Goal: Task Accomplishment & Management: Use online tool/utility

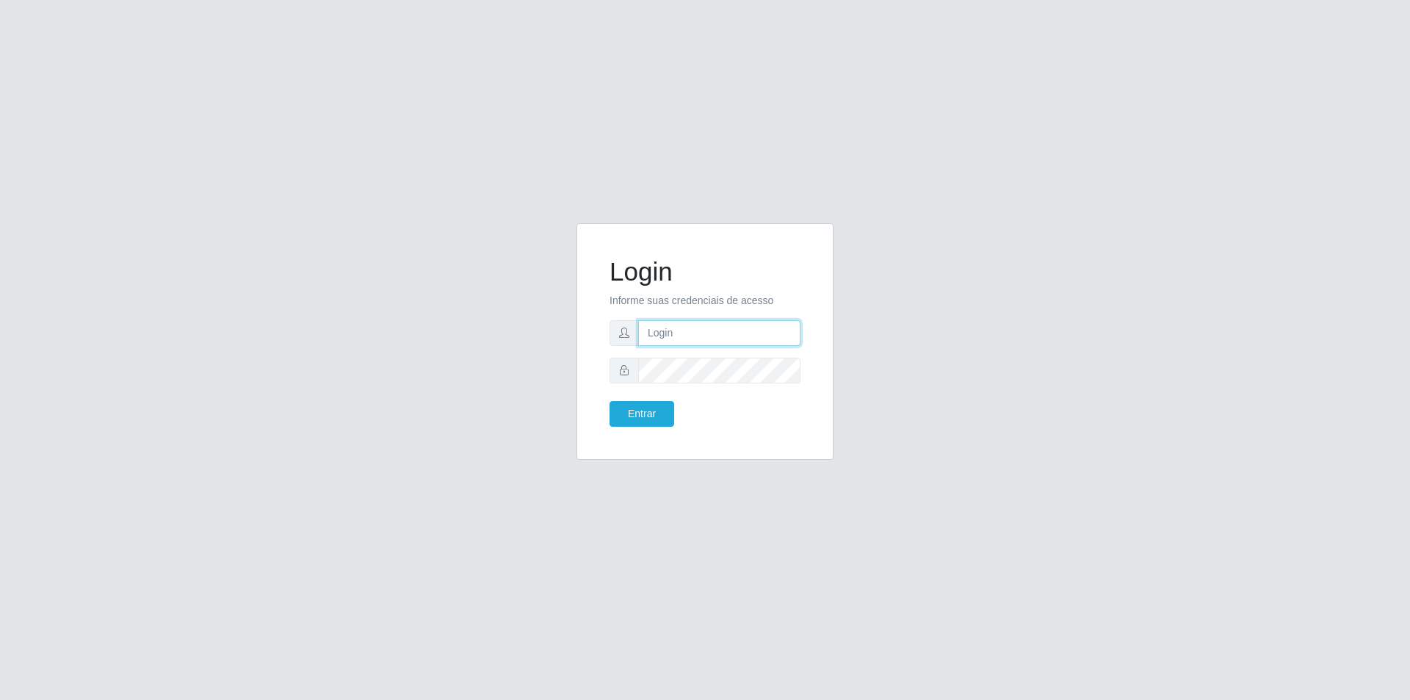
click at [677, 334] on input "text" at bounding box center [719, 333] width 162 height 26
type input "[EMAIL_ADDRESS][DOMAIN_NAME]"
click at [609, 401] on button "Entrar" at bounding box center [641, 414] width 65 height 26
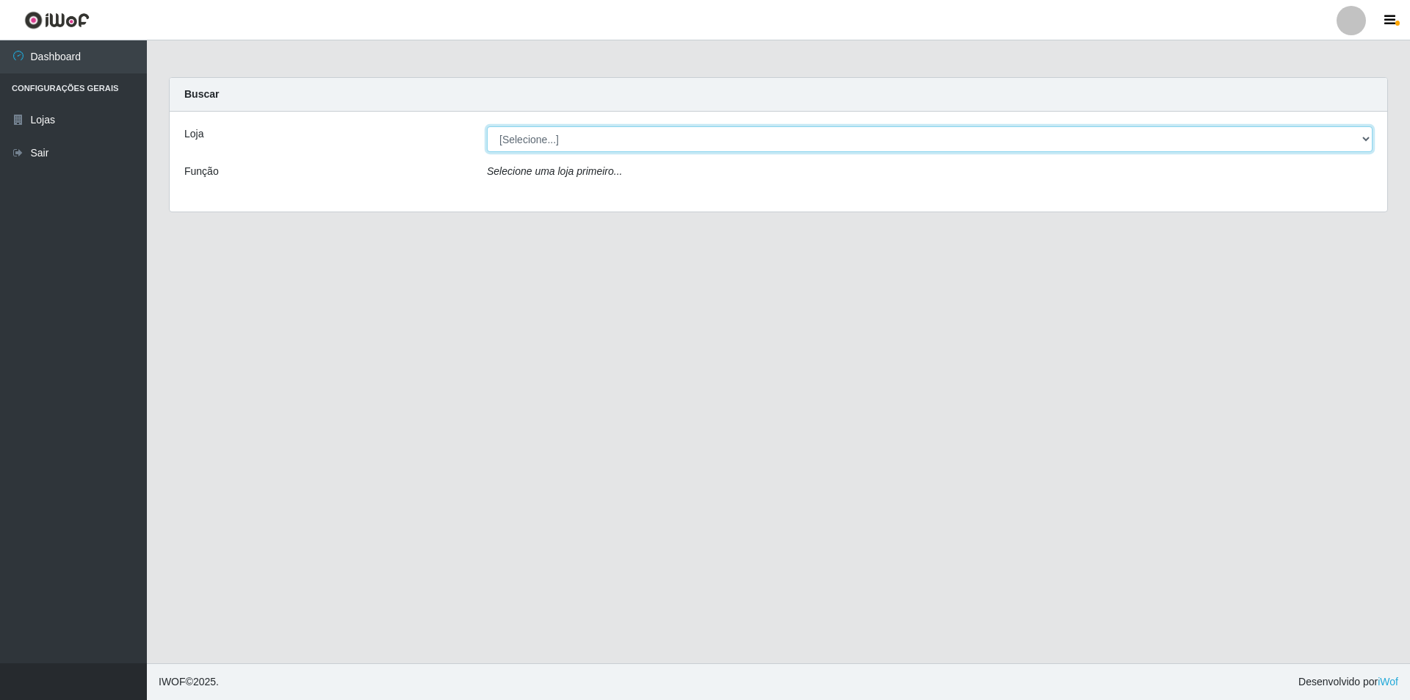
click at [624, 146] on select "[Selecione...] Extrabom - Loja 01 Centro de Distribuição" at bounding box center [930, 139] width 886 height 26
select select "435"
click at [487, 126] on select "[Selecione...] Extrabom - Loja 01 Centro de Distribuição" at bounding box center [930, 139] width 886 height 26
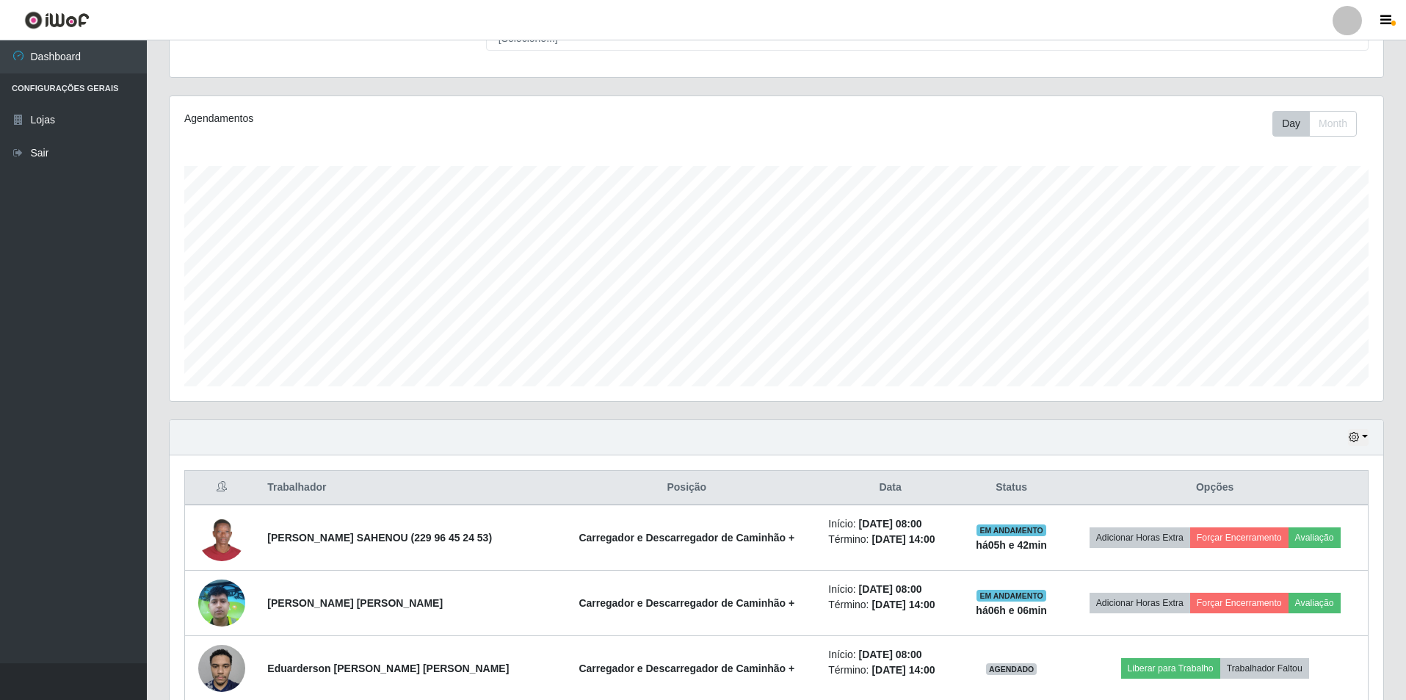
scroll to position [275, 0]
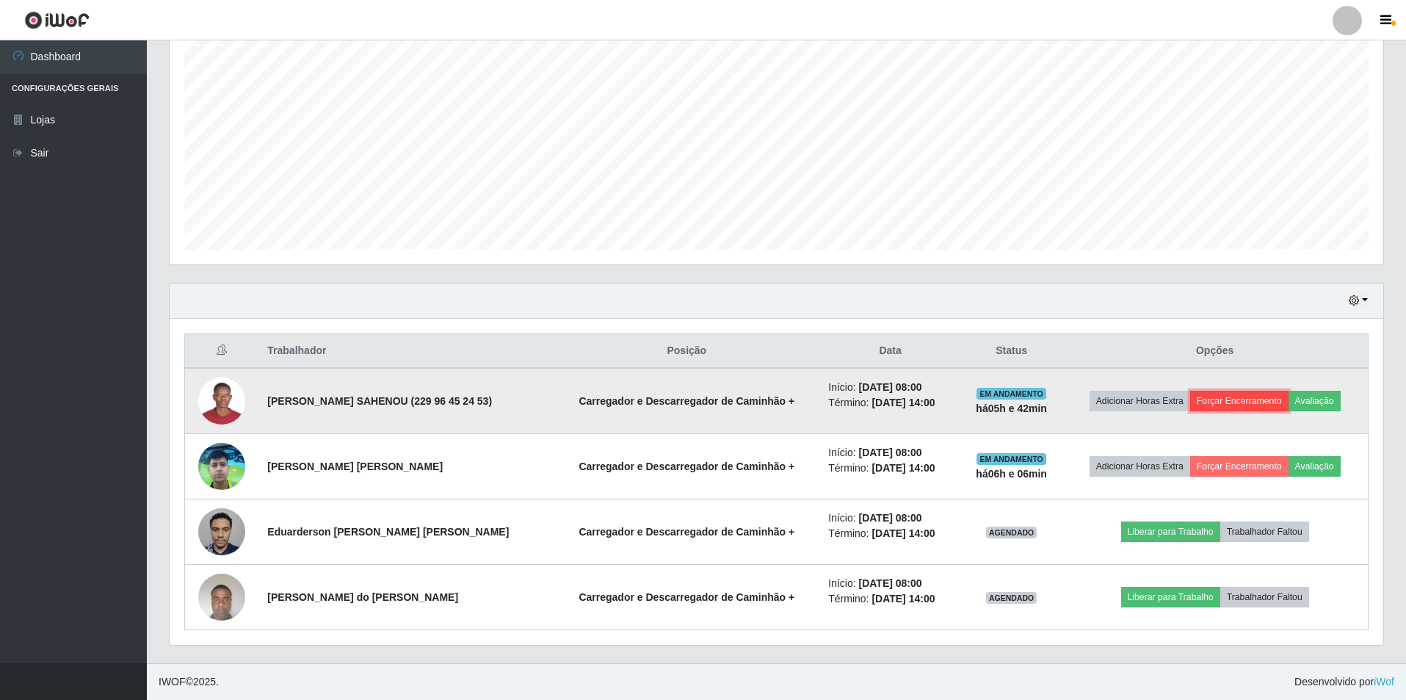
click at [1225, 401] on button "Forçar Encerramento" at bounding box center [1239, 401] width 98 height 21
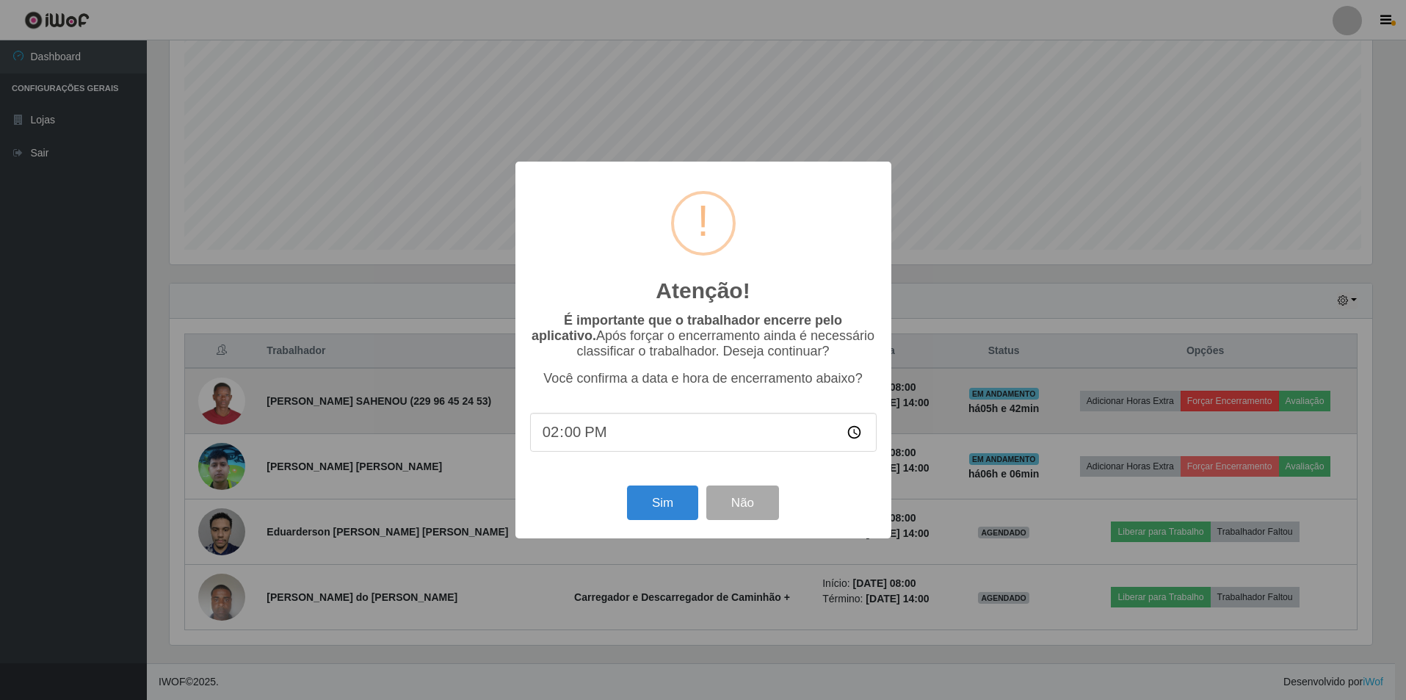
scroll to position [305, 1207]
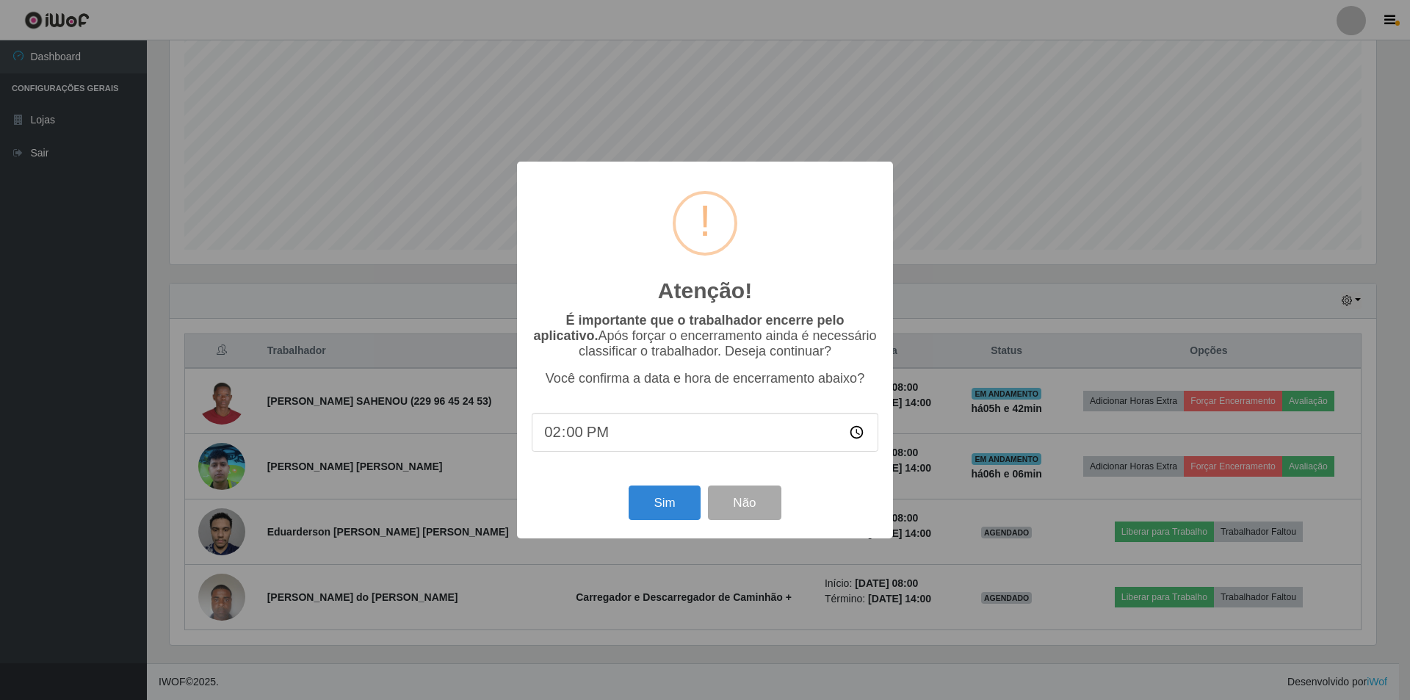
click at [692, 429] on input "14:00" at bounding box center [705, 432] width 347 height 39
click at [678, 442] on input "14:00" at bounding box center [705, 432] width 347 height 39
drag, startPoint x: 592, startPoint y: 443, endPoint x: 585, endPoint y: 438, distance: 8.6
click at [591, 441] on input "14:00" at bounding box center [705, 432] width 347 height 39
click at [579, 437] on input "14:00" at bounding box center [705, 432] width 347 height 39
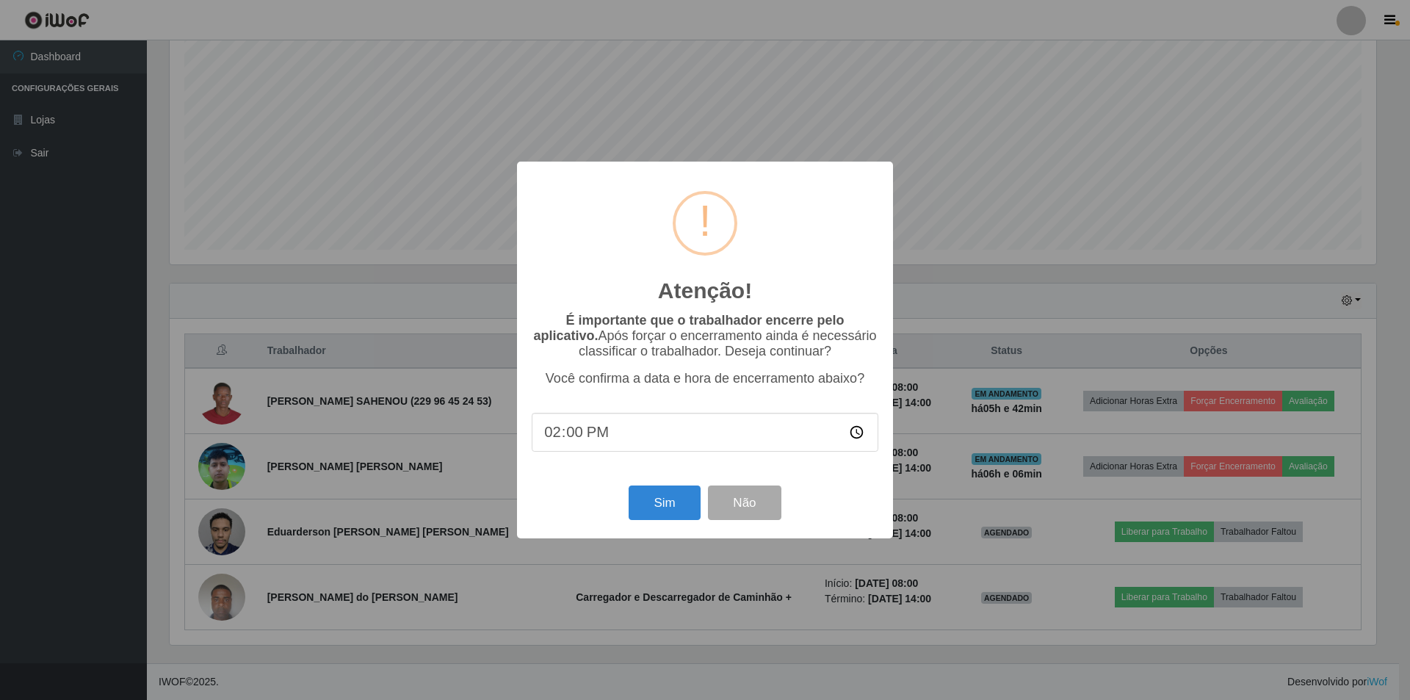
type input "14:06"
click at [684, 507] on button "Sim" at bounding box center [664, 502] width 71 height 35
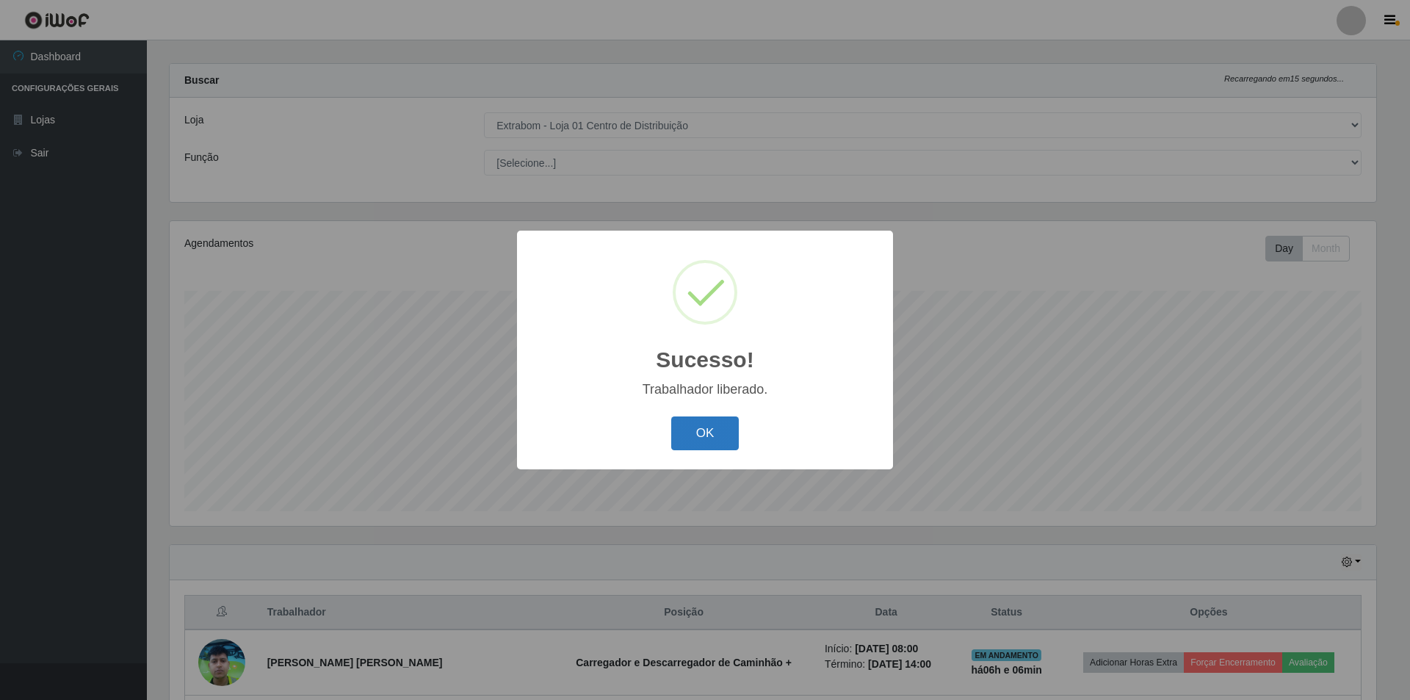
click at [707, 442] on button "OK" at bounding box center [705, 433] width 68 height 35
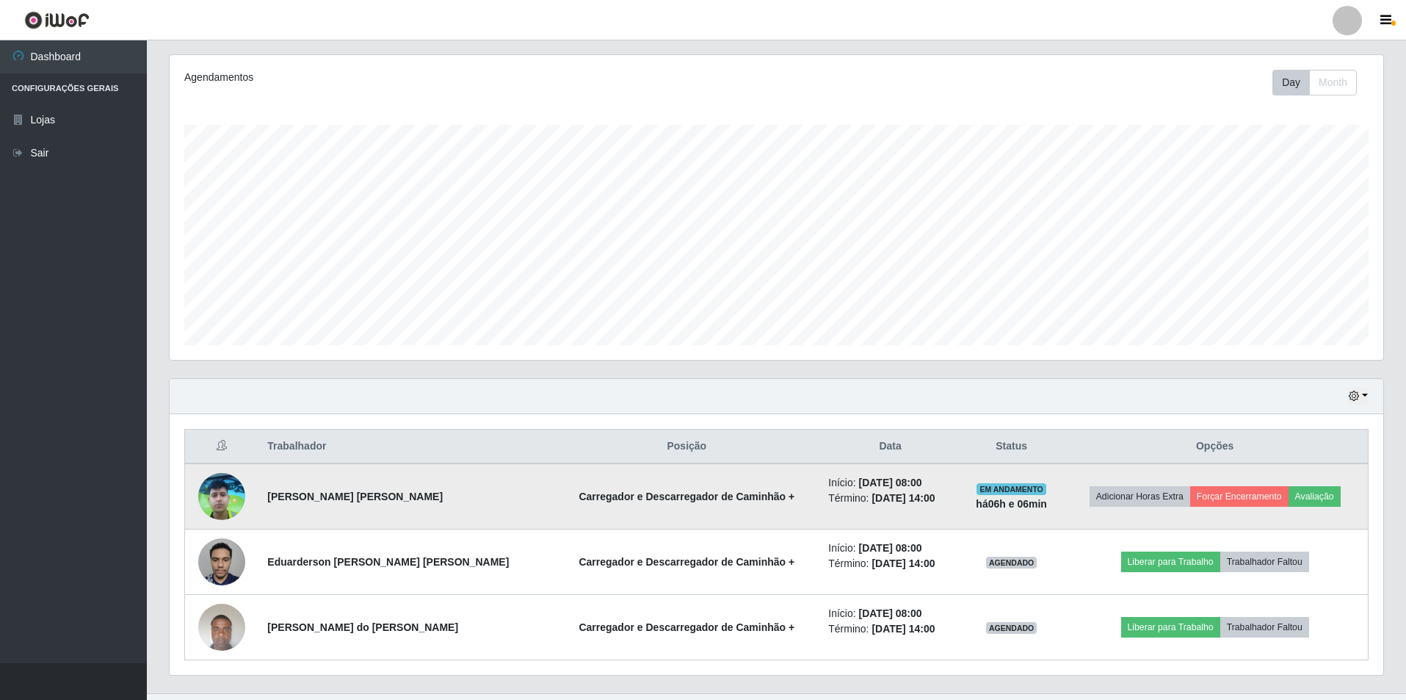
scroll to position [210, 0]
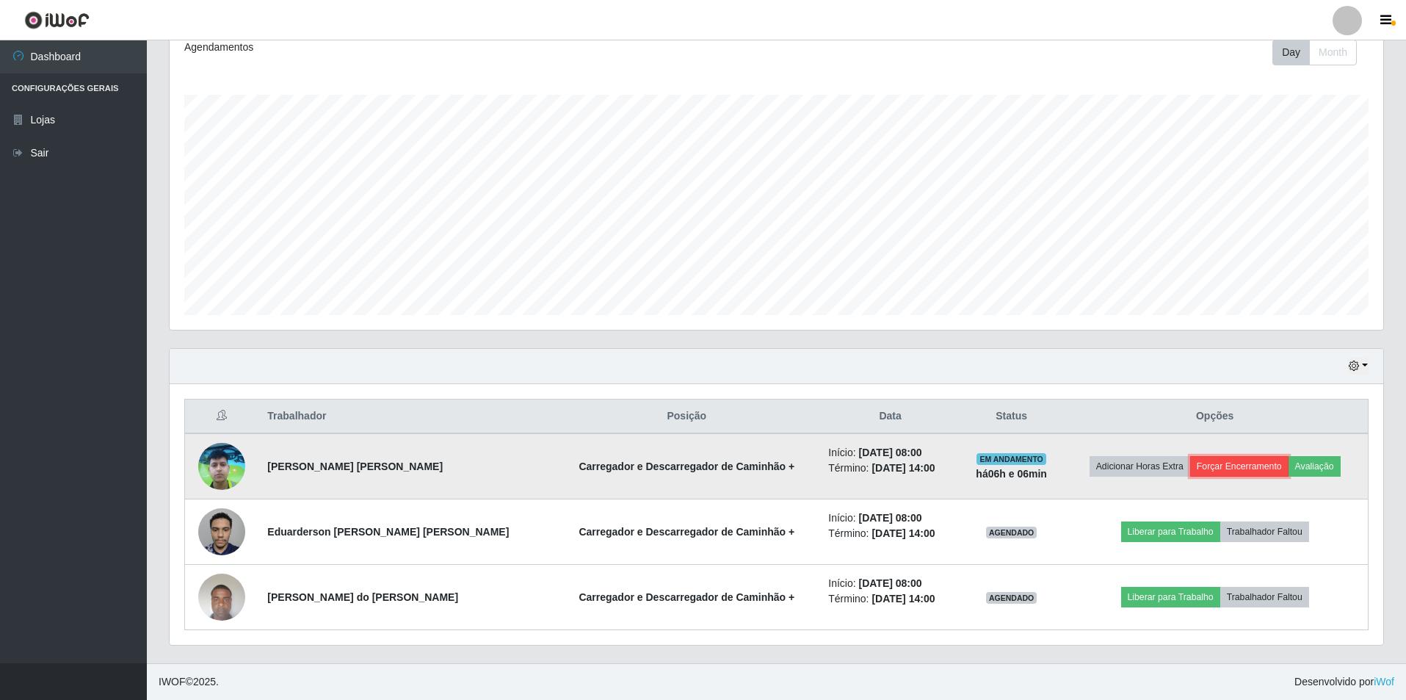
click at [1222, 468] on button "Forçar Encerramento" at bounding box center [1239, 466] width 98 height 21
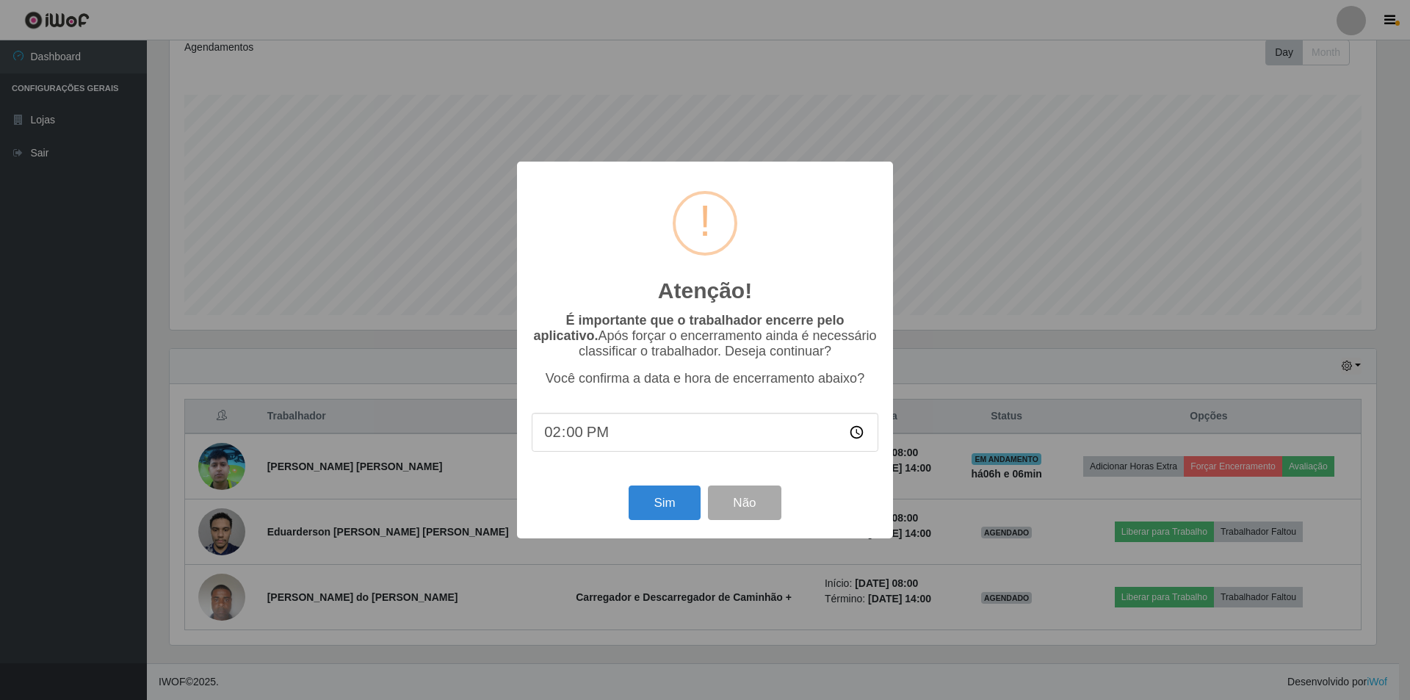
click at [605, 436] on input "14:00" at bounding box center [705, 432] width 347 height 39
click at [564, 441] on input "14:00" at bounding box center [705, 432] width 347 height 39
type input "14:06"
click at [668, 503] on button "Sim" at bounding box center [664, 502] width 71 height 35
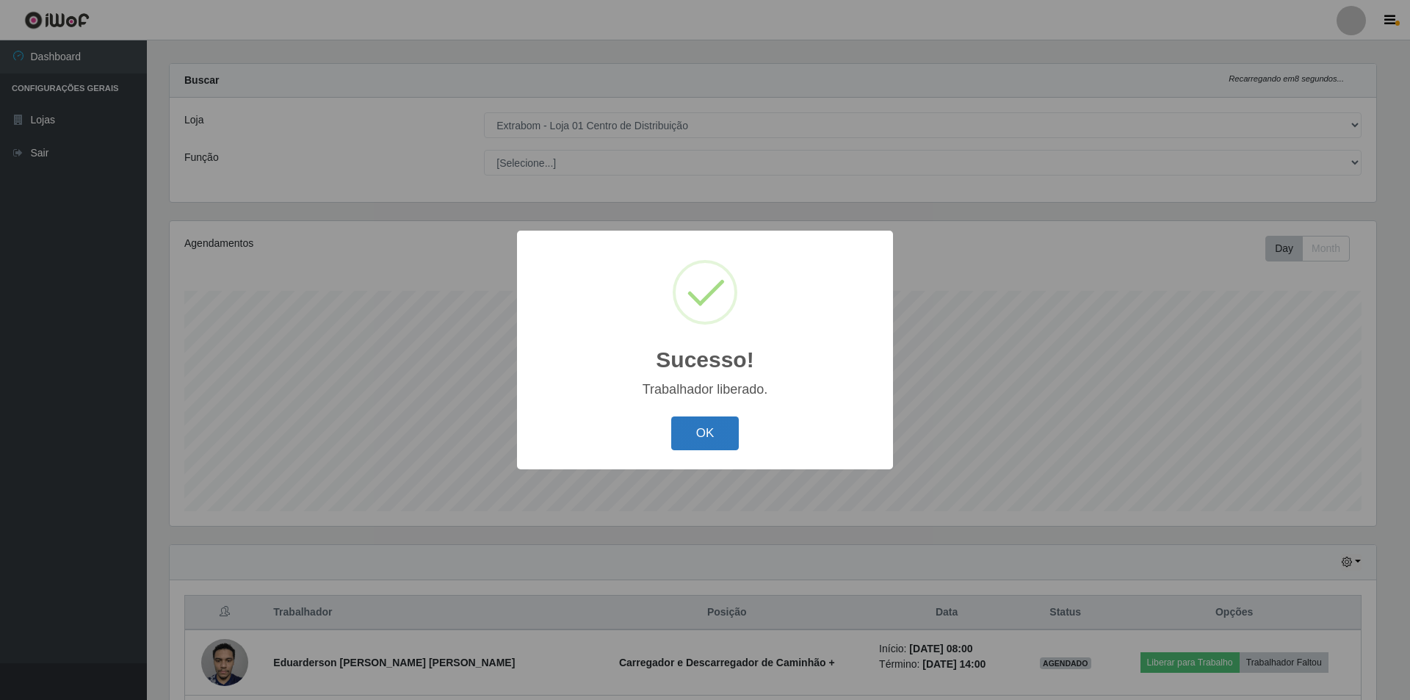
click at [717, 430] on button "OK" at bounding box center [705, 433] width 68 height 35
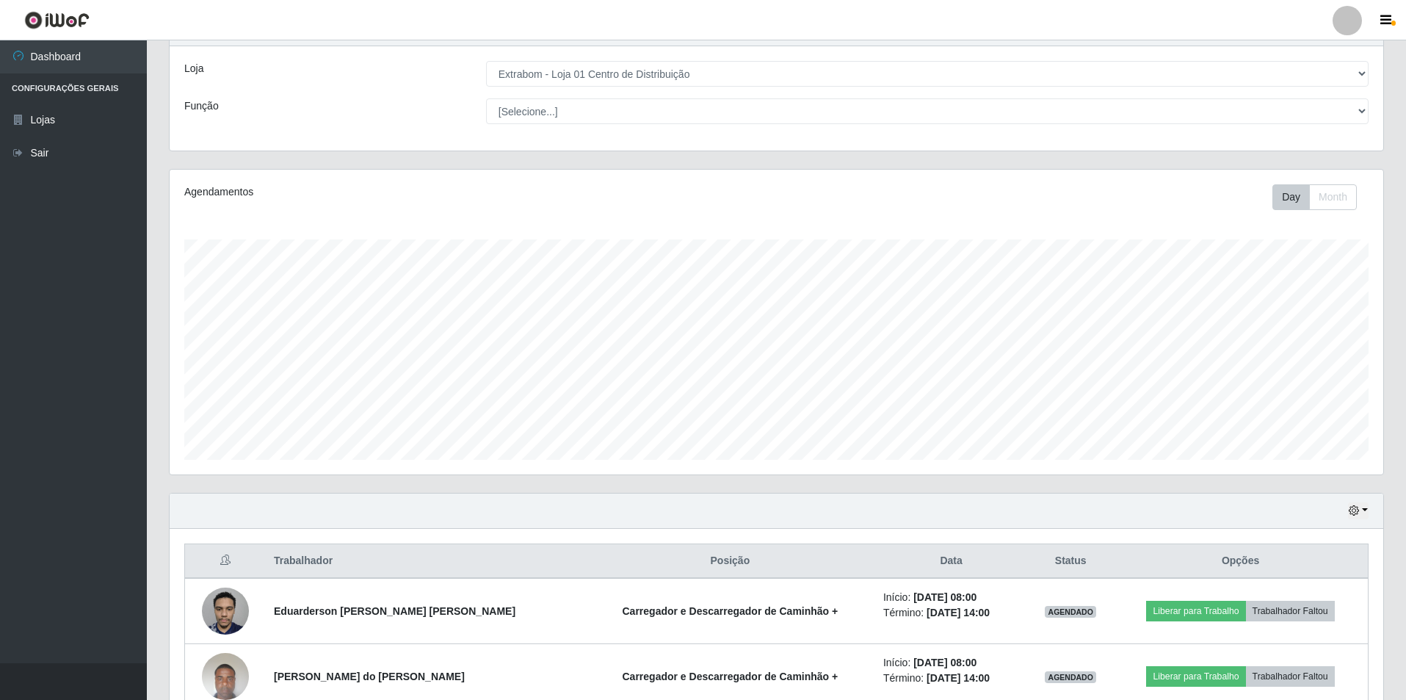
scroll to position [0, 0]
